Goal: Task Accomplishment & Management: Use online tool/utility

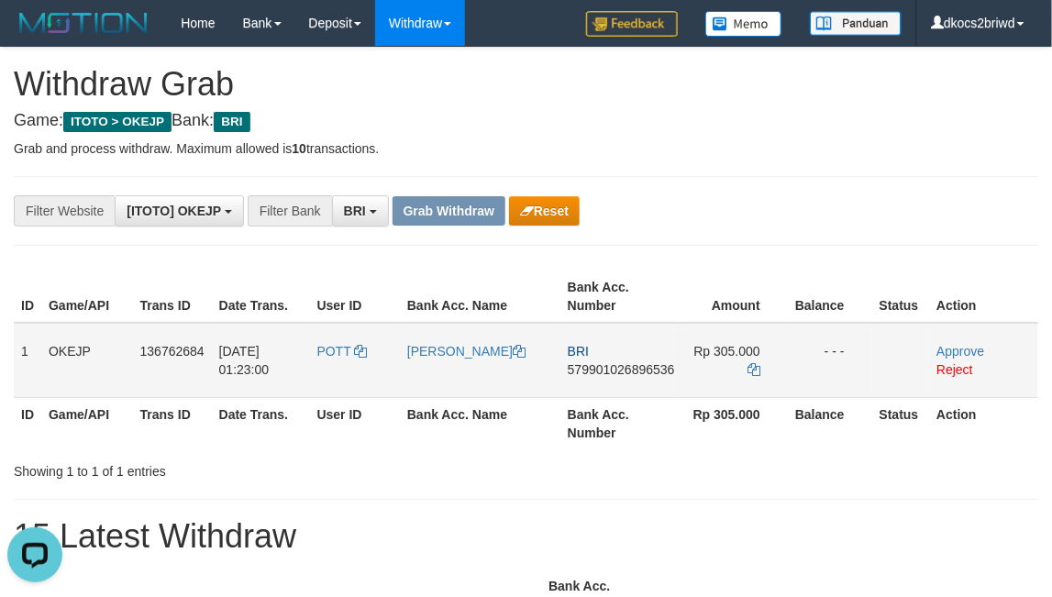
click at [349, 361] on td "POTT" at bounding box center [355, 360] width 90 height 75
copy span "POTT"
click at [471, 350] on link "[PERSON_NAME]" at bounding box center [466, 351] width 118 height 15
copy span "POTT"
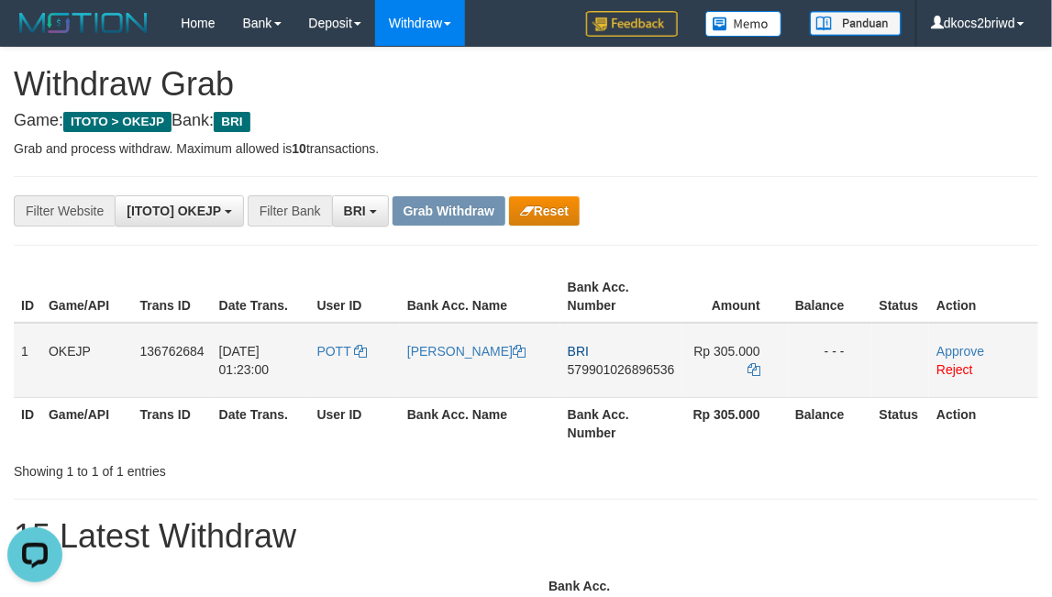
click at [634, 383] on td "BRI 579901026896536" at bounding box center [621, 360] width 122 height 75
copy span "579901026896536"
click at [958, 347] on link "Approve" at bounding box center [960, 351] width 48 height 15
